Goal: Task Accomplishment & Management: Manage account settings

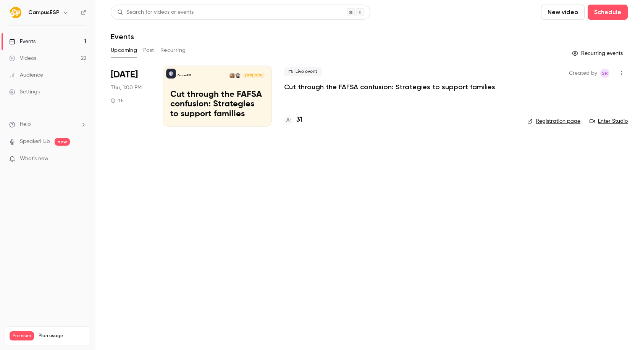
click at [58, 14] on div "CampusESP" at bounding box center [51, 12] width 47 height 9
click at [63, 11] on icon "button" at bounding box center [66, 13] width 6 height 6
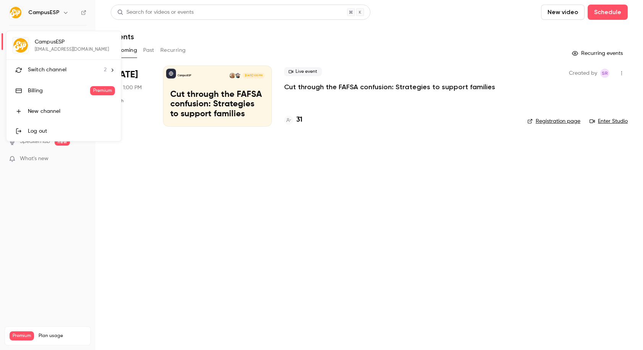
click at [43, 68] on span "Switch channel" at bounding box center [47, 70] width 39 height 8
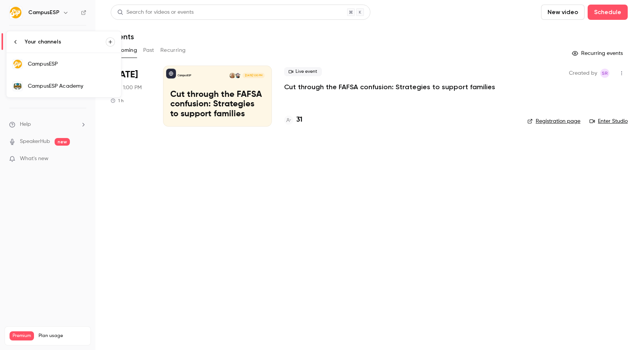
click at [45, 88] on div "CampusESP Academy" at bounding box center [71, 86] width 87 height 8
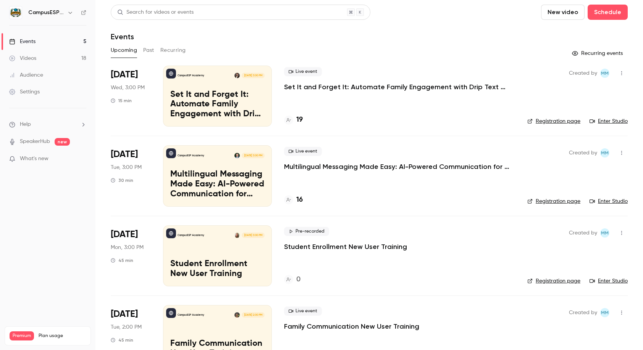
click at [32, 95] on div "Settings" at bounding box center [24, 92] width 31 height 8
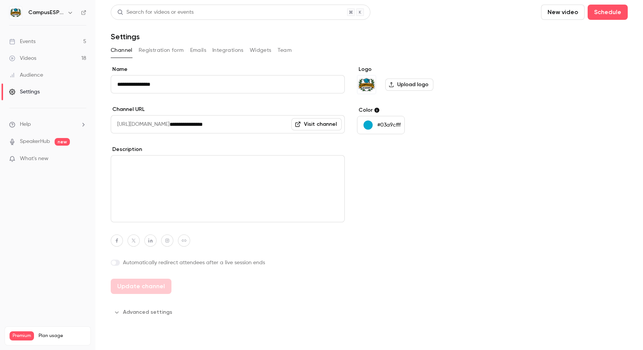
drag, startPoint x: 132, startPoint y: 313, endPoint x: 154, endPoint y: 304, distance: 23.8
click at [132, 313] on button "Advanced settings" at bounding box center [144, 312] width 66 height 12
click at [159, 52] on button "Registration form" at bounding box center [160, 50] width 45 height 12
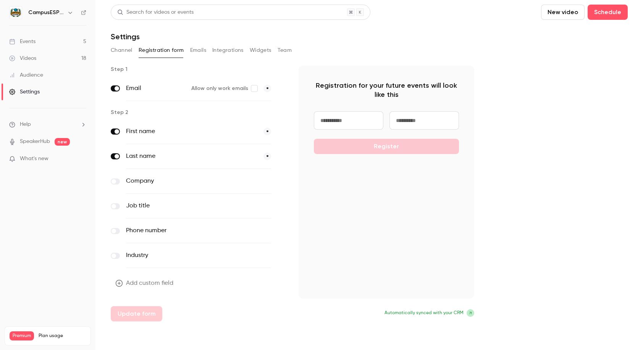
click at [193, 51] on button "Emails" at bounding box center [198, 50] width 16 height 12
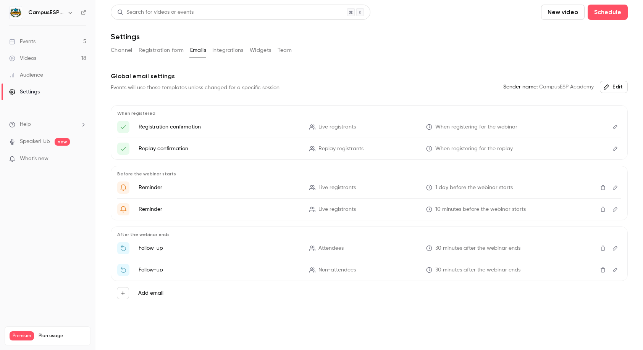
click at [226, 49] on button "Integrations" at bounding box center [227, 50] width 31 height 12
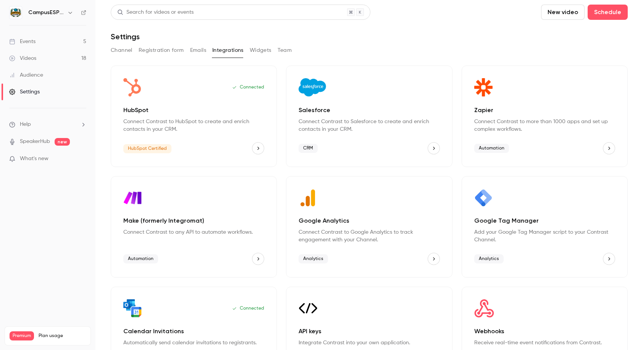
click at [283, 45] on button "Team" at bounding box center [284, 50] width 14 height 12
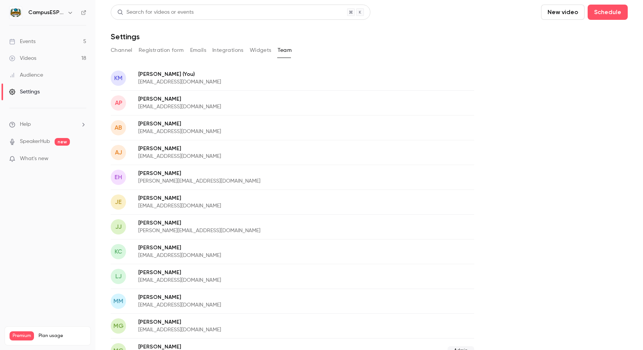
click at [68, 15] on icon "button" at bounding box center [70, 13] width 6 height 6
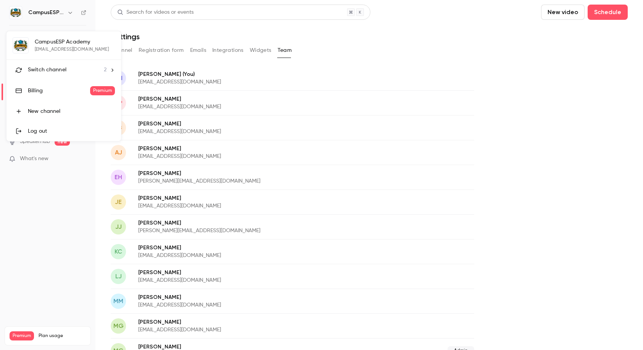
click at [66, 24] on div at bounding box center [321, 175] width 643 height 350
